Goal: Information Seeking & Learning: Learn about a topic

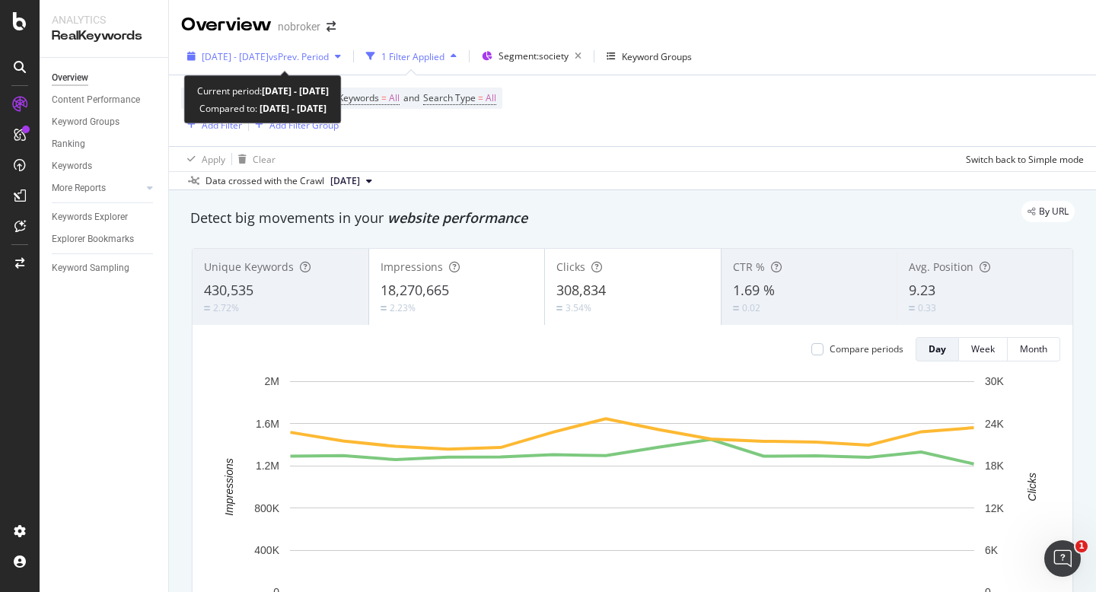
click at [269, 58] on span "[DATE] - [DATE]" at bounding box center [235, 56] width 67 height 13
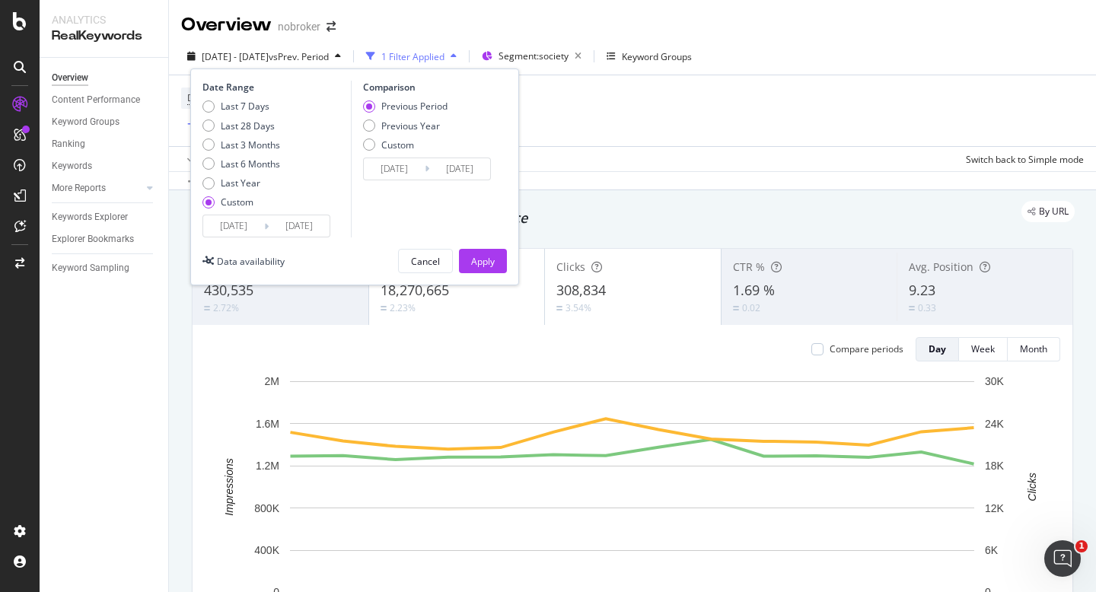
click at [217, 223] on input "2025/09/01" at bounding box center [233, 225] width 61 height 21
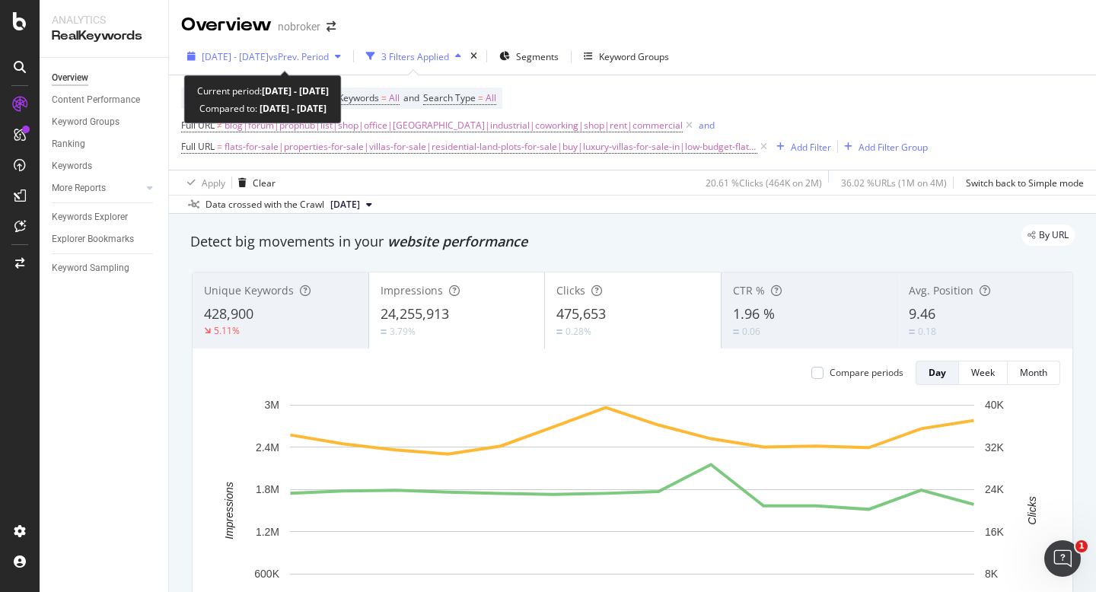
click at [301, 49] on div "2025 Sep. 1st - Sep. 14th vs Prev. Period" at bounding box center [264, 56] width 166 height 23
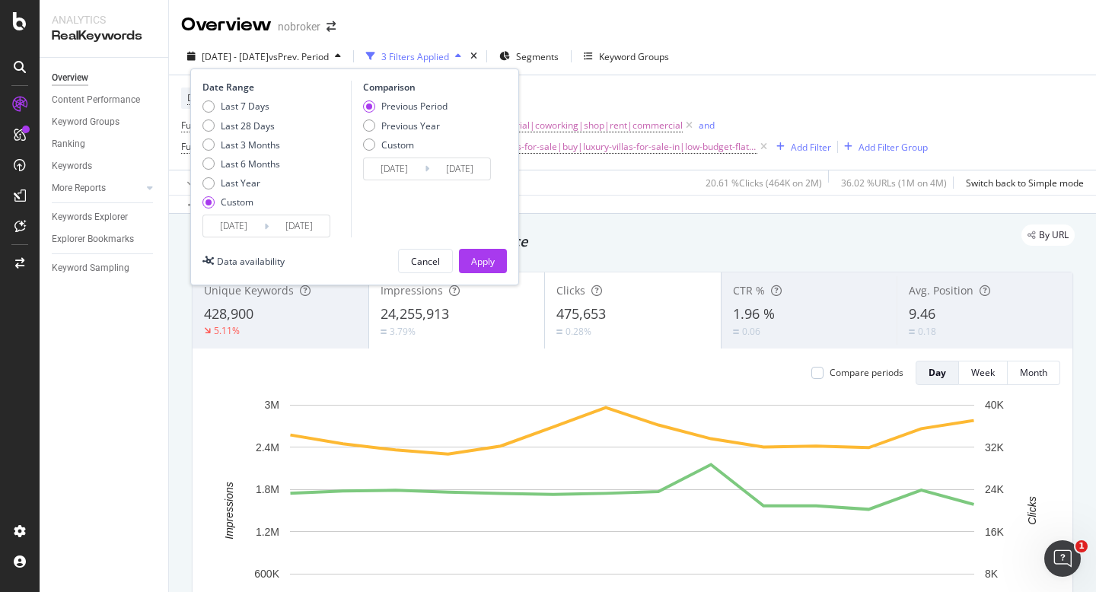
click at [221, 230] on input "2025/09/01" at bounding box center [233, 225] width 61 height 21
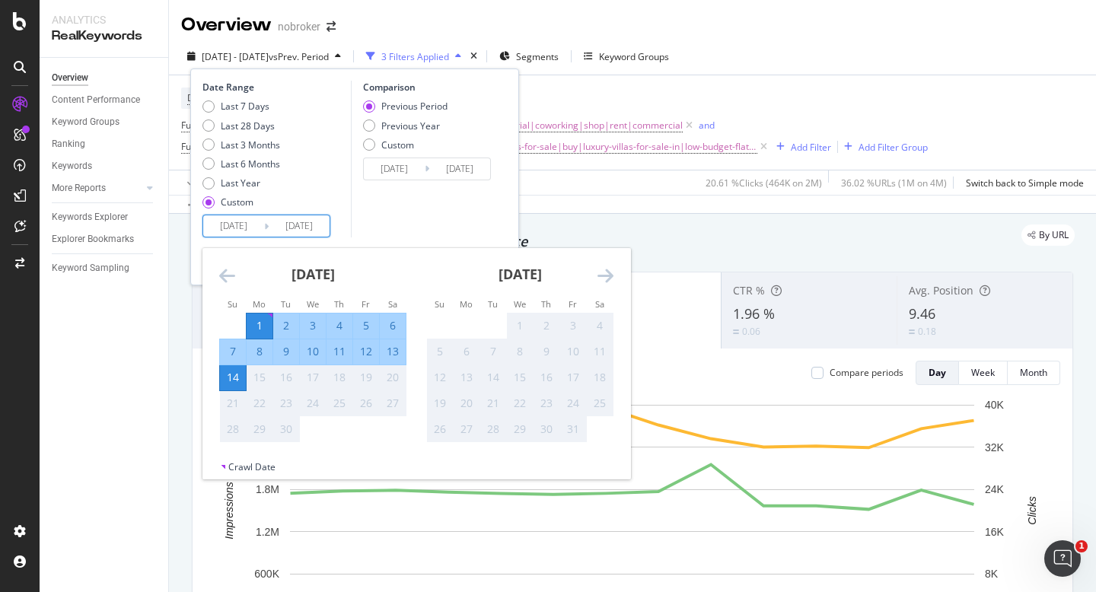
click at [373, 231] on div "Comparison Previous Period Previous Year Custom 2025/08/18 Navigate forward to …" at bounding box center [423, 159] width 145 height 157
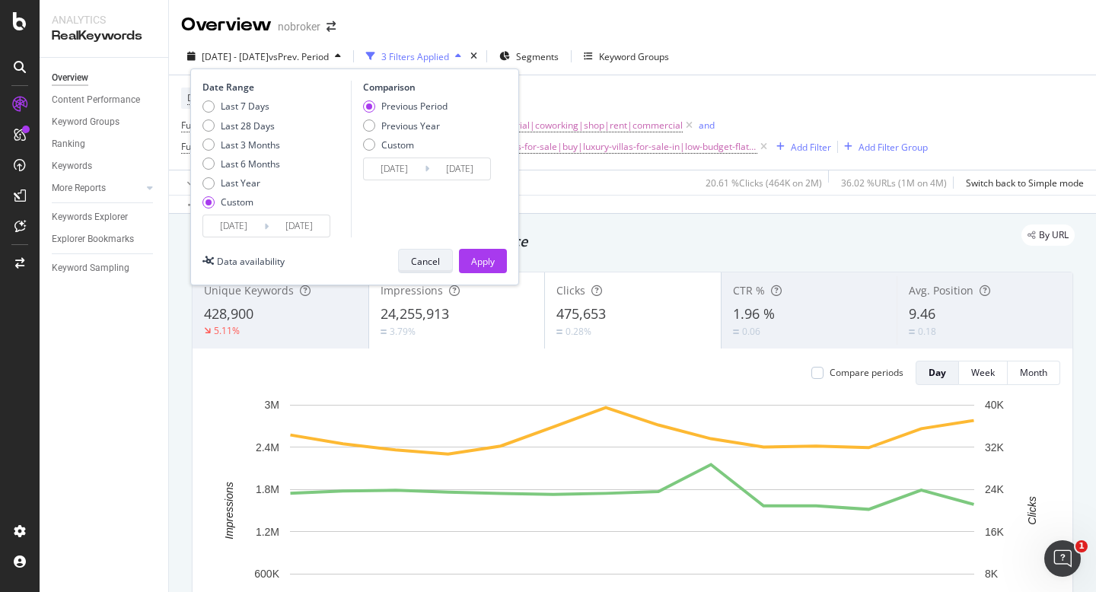
click at [418, 260] on div "Cancel" at bounding box center [425, 261] width 29 height 13
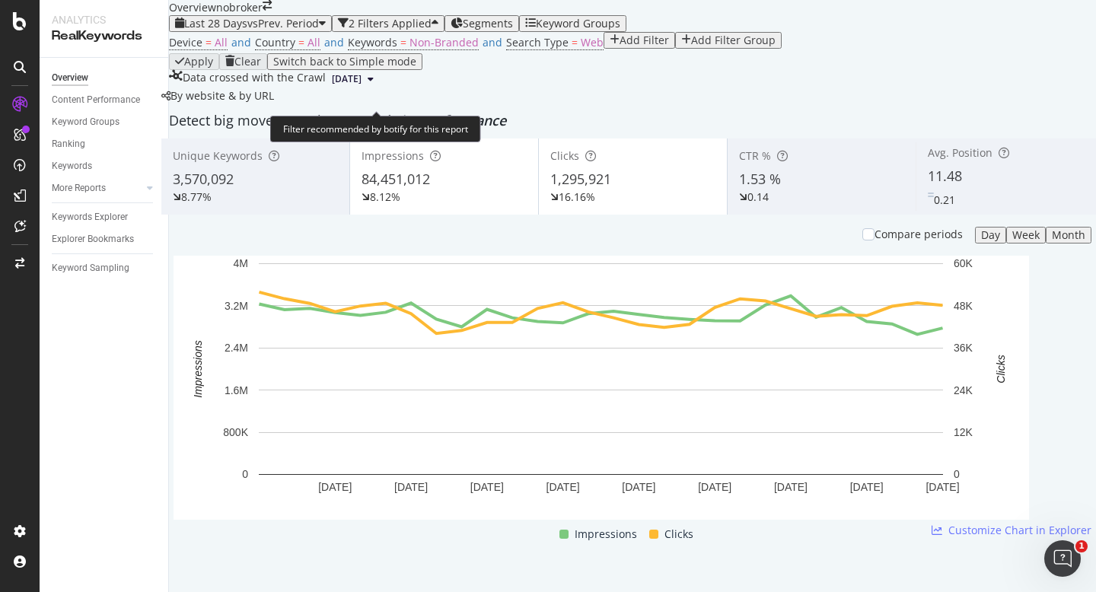
click at [551, 53] on div "Device = All and Country = All and Keywords = Non-Branded and Search Type = Web…" at bounding box center [475, 42] width 613 height 21
click at [581, 49] on span "Web" at bounding box center [592, 42] width 23 height 14
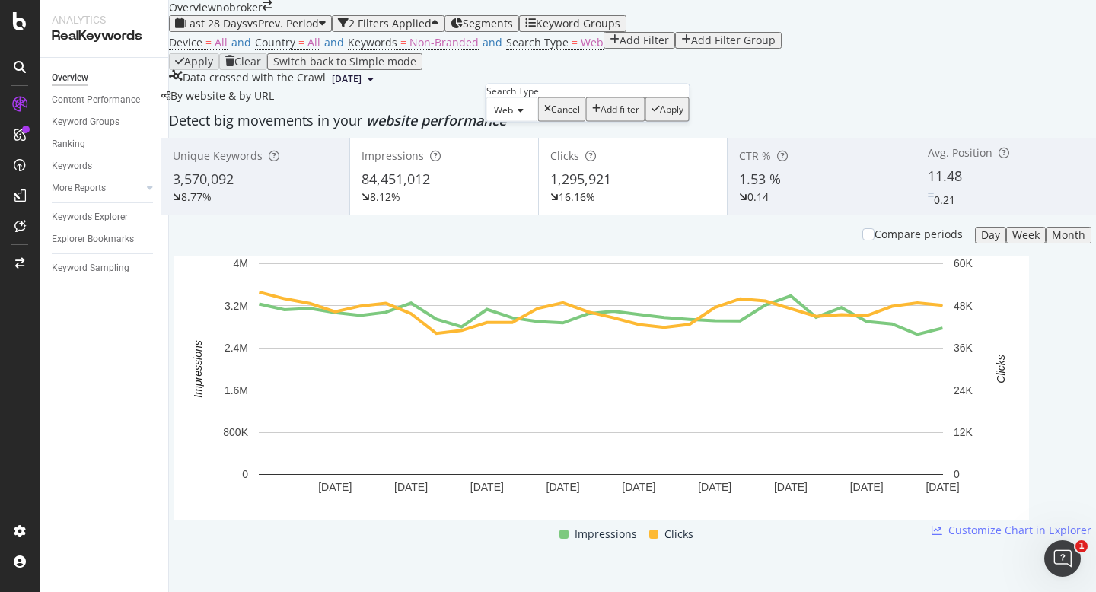
click at [519, 115] on icon at bounding box center [518, 110] width 11 height 9
click at [519, 138] on div "All" at bounding box center [512, 130] width 50 height 16
click at [643, 115] on div "button" at bounding box center [647, 109] width 8 height 11
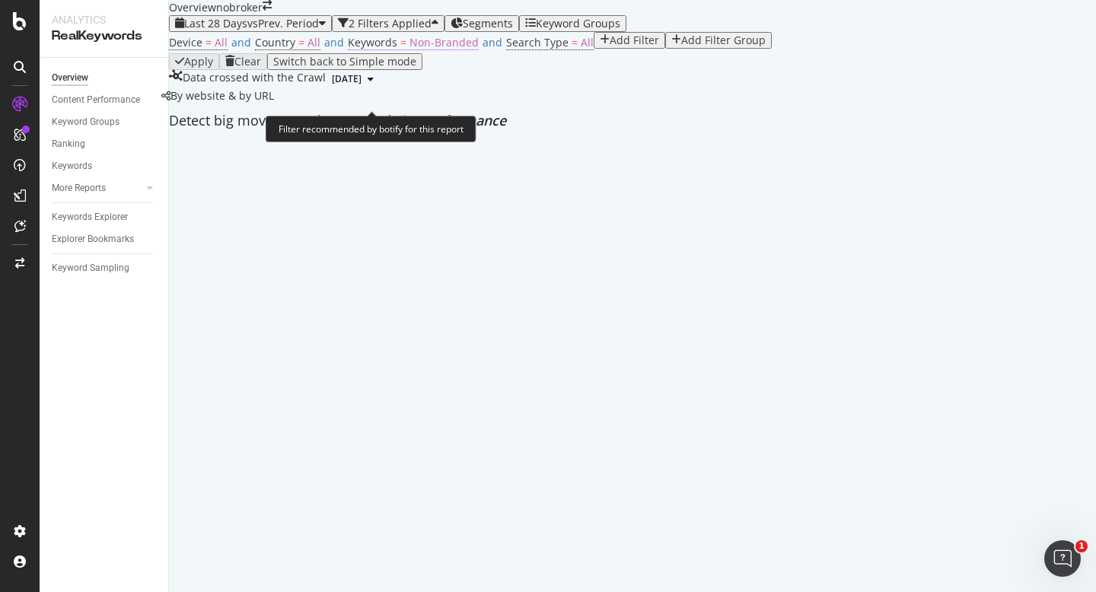
click at [437, 49] on span "Non-Branded" at bounding box center [443, 42] width 69 height 14
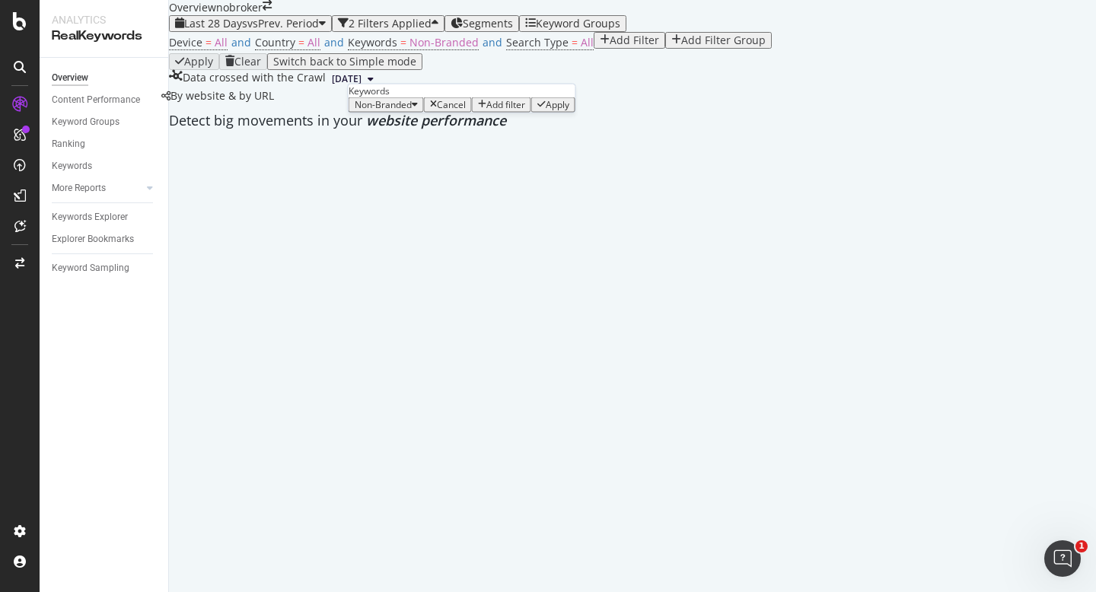
click at [401, 110] on div "Non-Branded" at bounding box center [386, 105] width 63 height 11
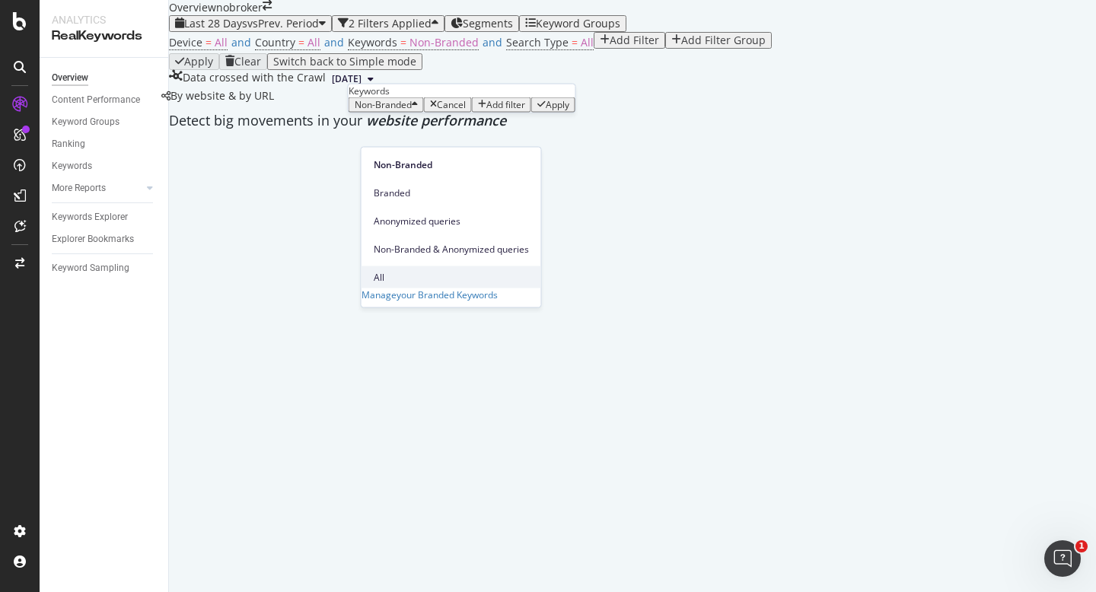
click at [394, 270] on span "All" at bounding box center [451, 277] width 155 height 14
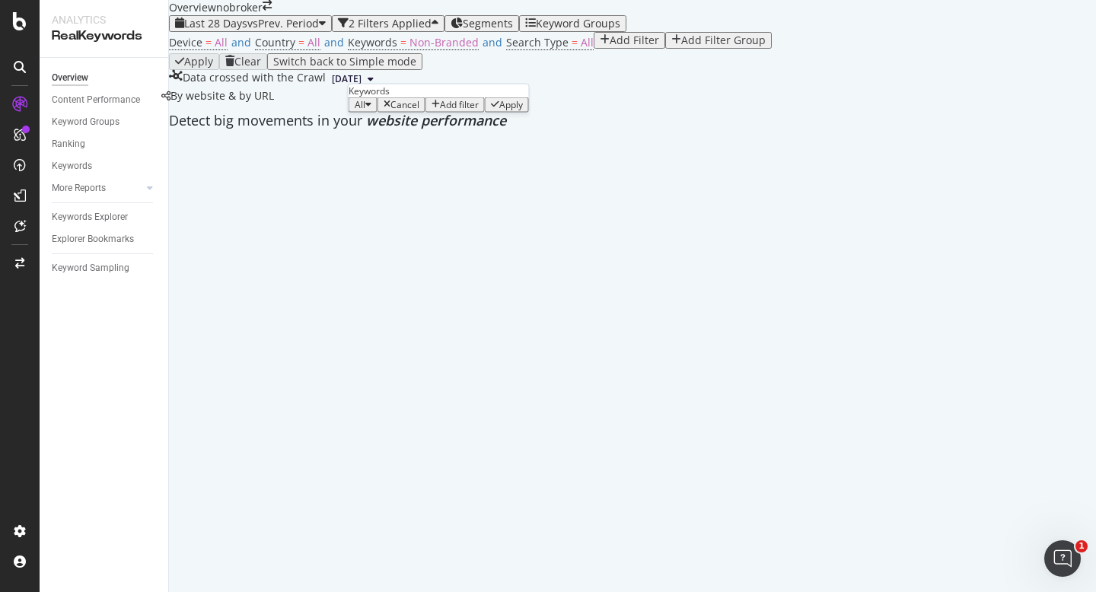
click at [505, 110] on div "Apply" at bounding box center [511, 105] width 24 height 11
click at [492, 30] on span "Segments" at bounding box center [482, 23] width 50 height 14
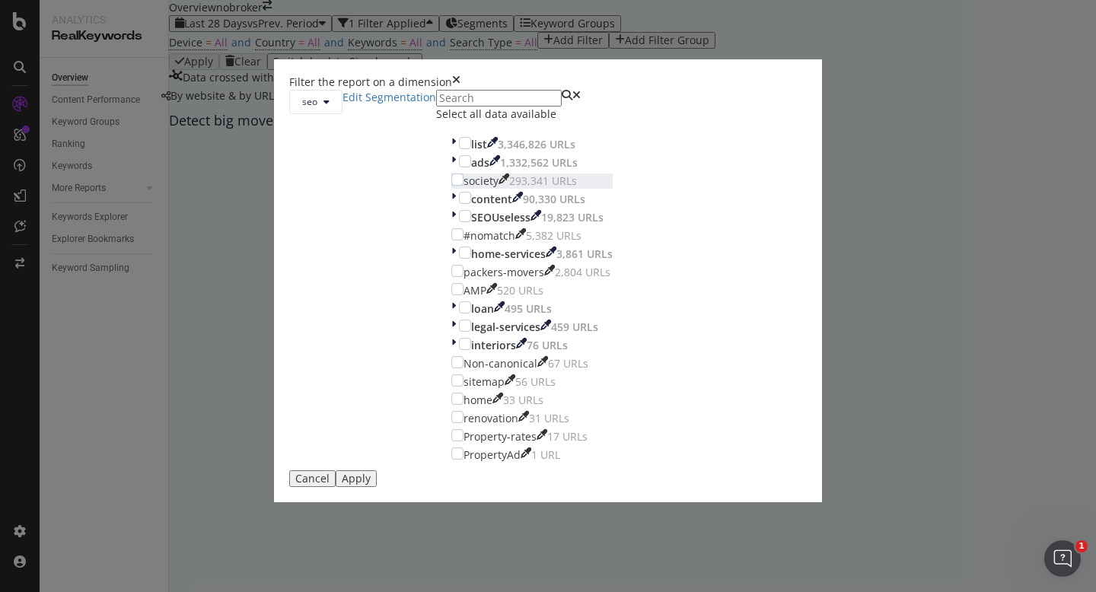
click at [451, 189] on div "society 293,341 URLs" at bounding box center [531, 181] width 161 height 15
click at [371, 485] on div "Apply" at bounding box center [356, 479] width 29 height 12
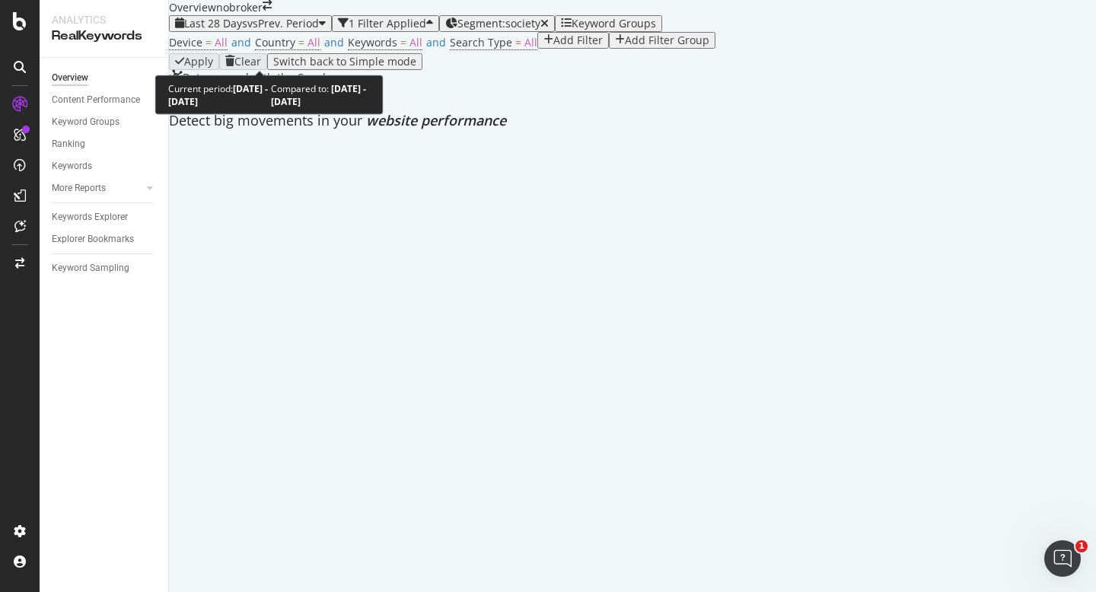
click at [296, 30] on span "vs Prev. Period" at bounding box center [283, 23] width 72 height 14
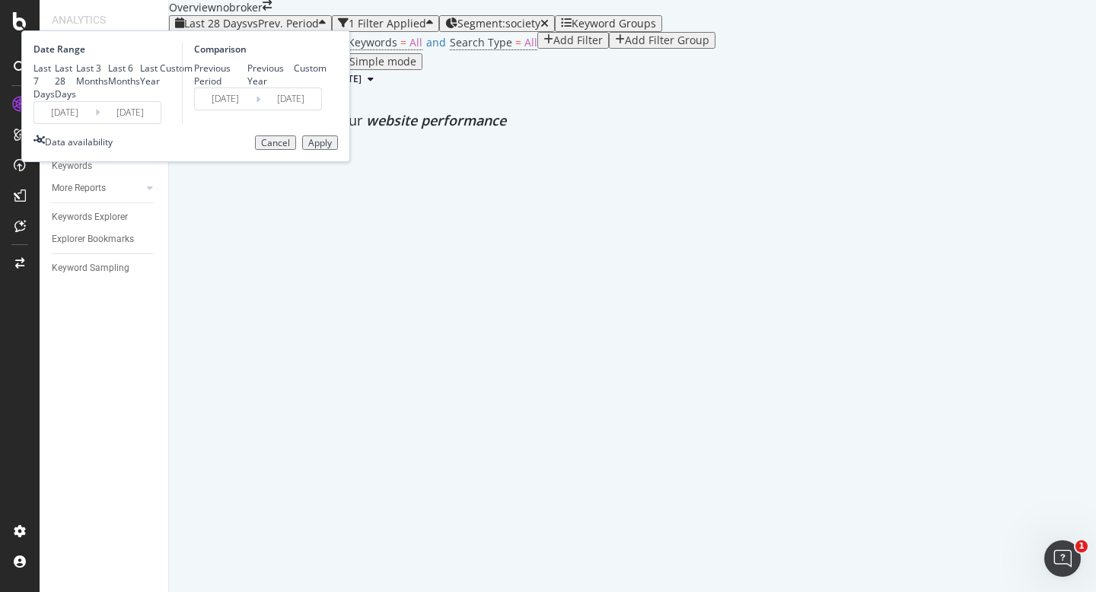
click at [161, 124] on div "2025/08/19 Navigate forward to interact with the calendar and select a date. Pr…" at bounding box center [97, 112] width 128 height 23
click at [95, 123] on input "2025/08/19" at bounding box center [64, 112] width 61 height 21
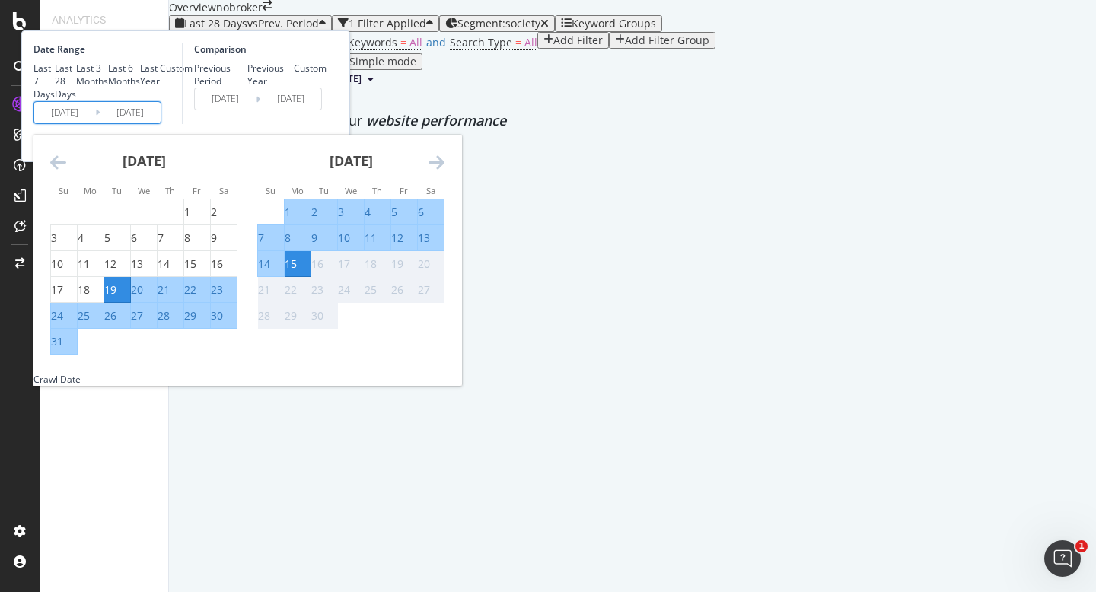
click at [291, 220] on div "1" at bounding box center [288, 212] width 6 height 15
type input "2025/09/01"
type input "2025/08/17"
type input "2025/08/31"
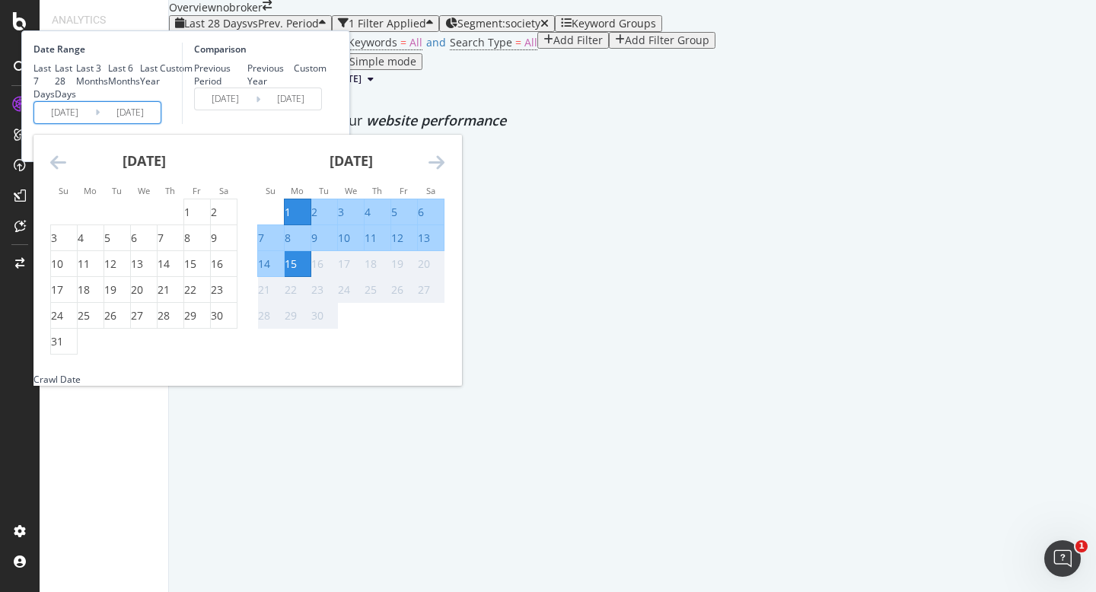
click at [327, 124] on div "Comparison Previous Period Previous Year Custom 2025/08/17 Navigate forward to …" at bounding box center [254, 83] width 145 height 81
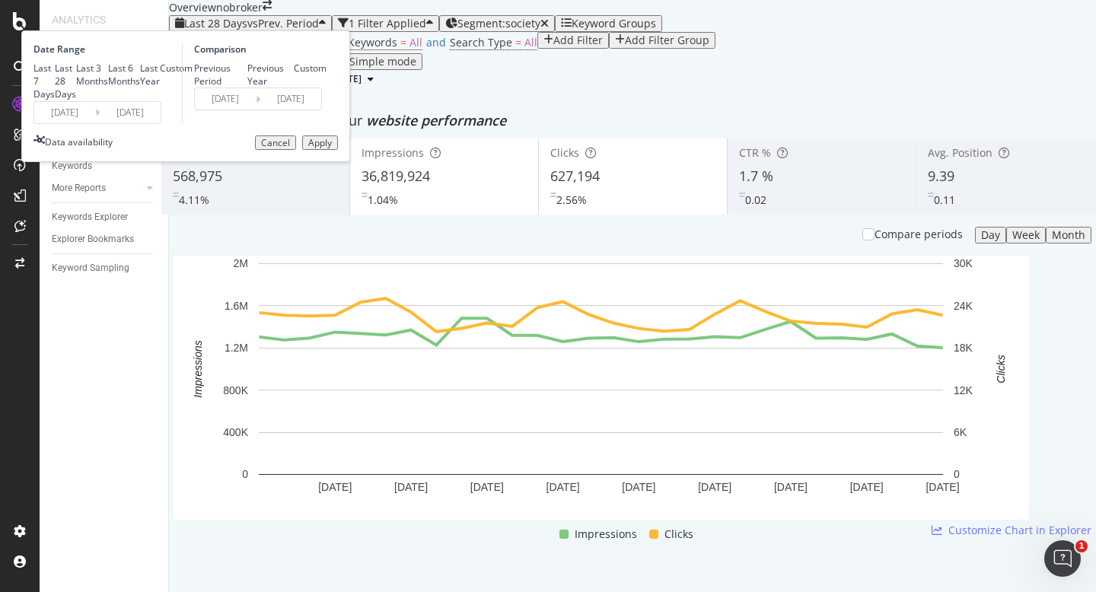
click at [332, 148] on div "Apply" at bounding box center [320, 143] width 24 height 11
